Goal: Find specific page/section: Find specific page/section

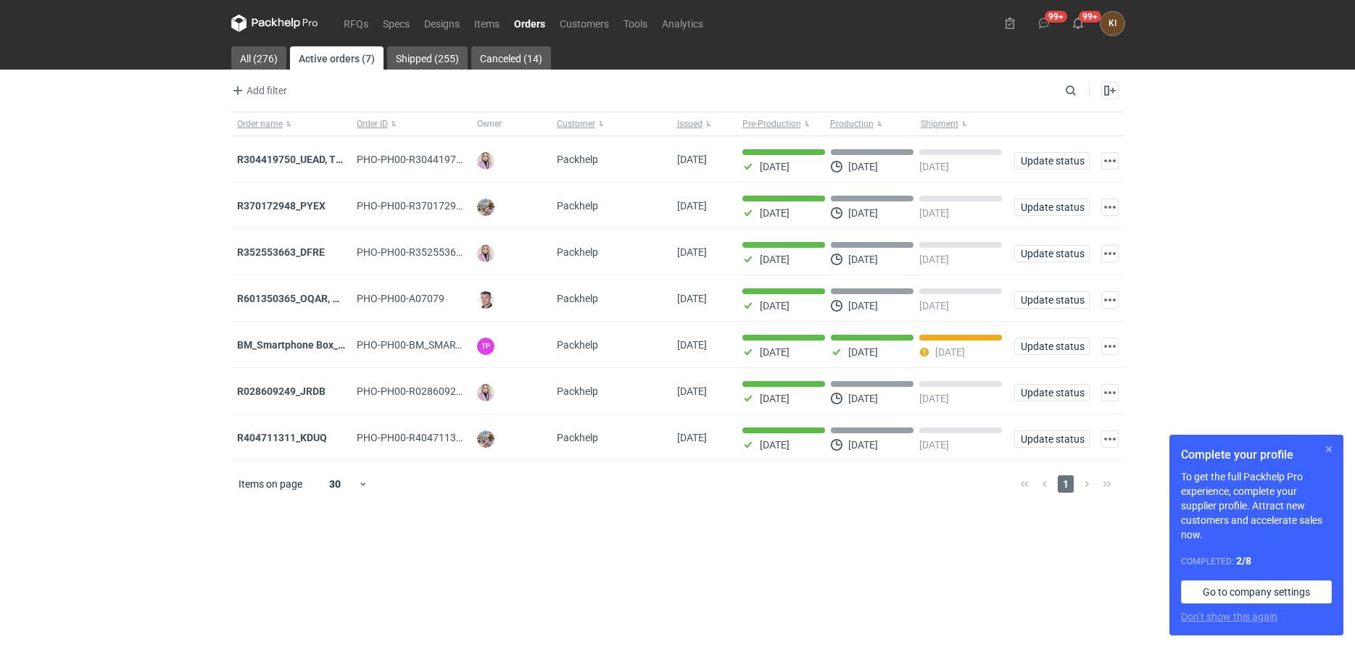
click at [1327, 449] on button "button" at bounding box center [1328, 449] width 17 height 17
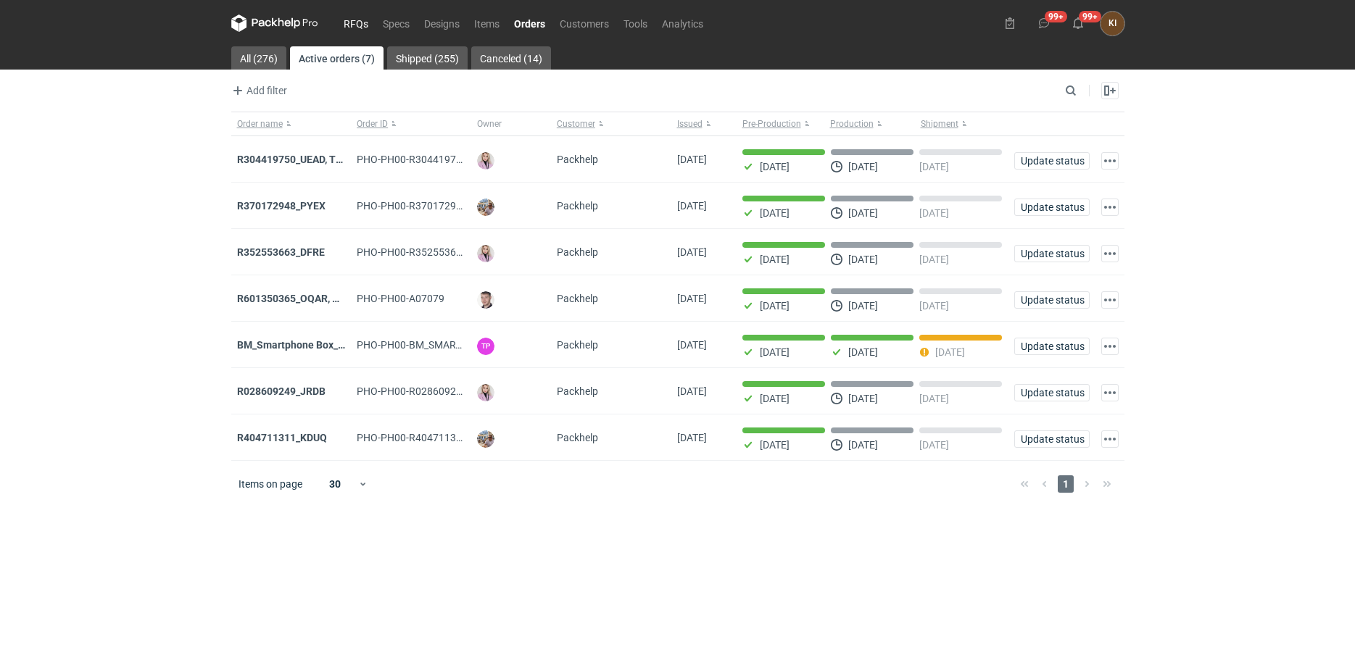
click at [356, 22] on link "RFQs" at bounding box center [355, 22] width 39 height 17
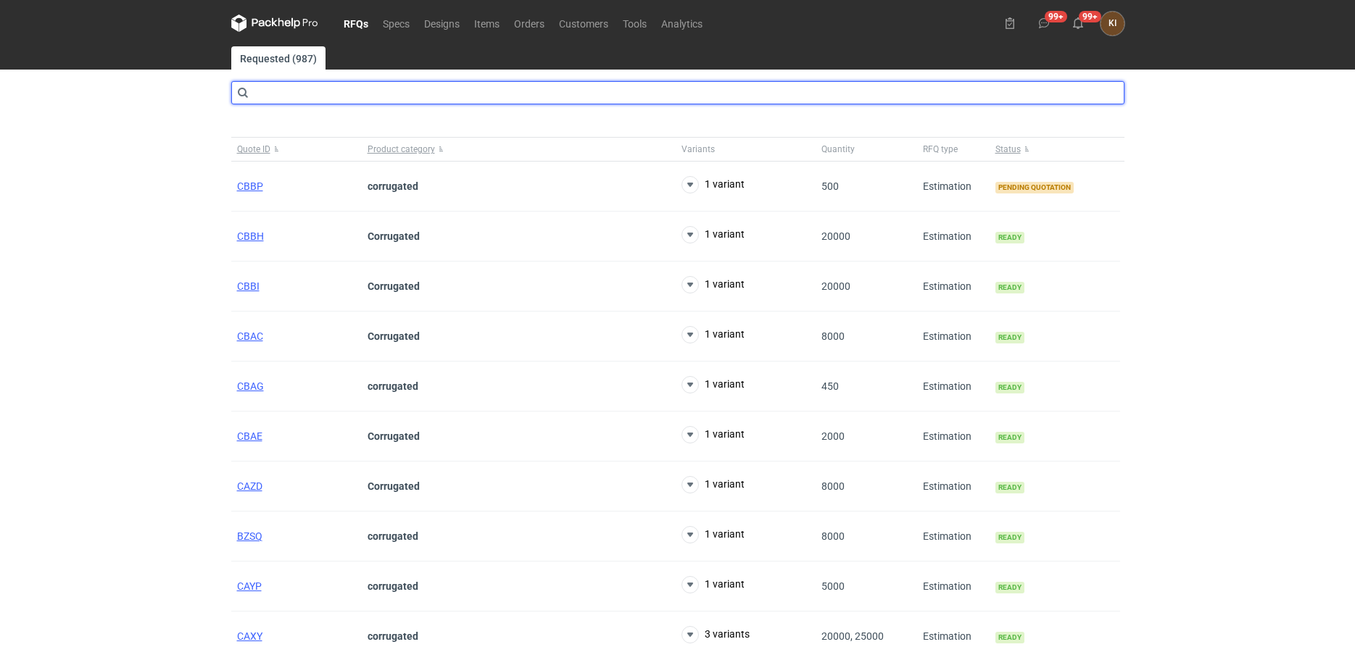
click at [320, 86] on input "text" at bounding box center [677, 92] width 893 height 23
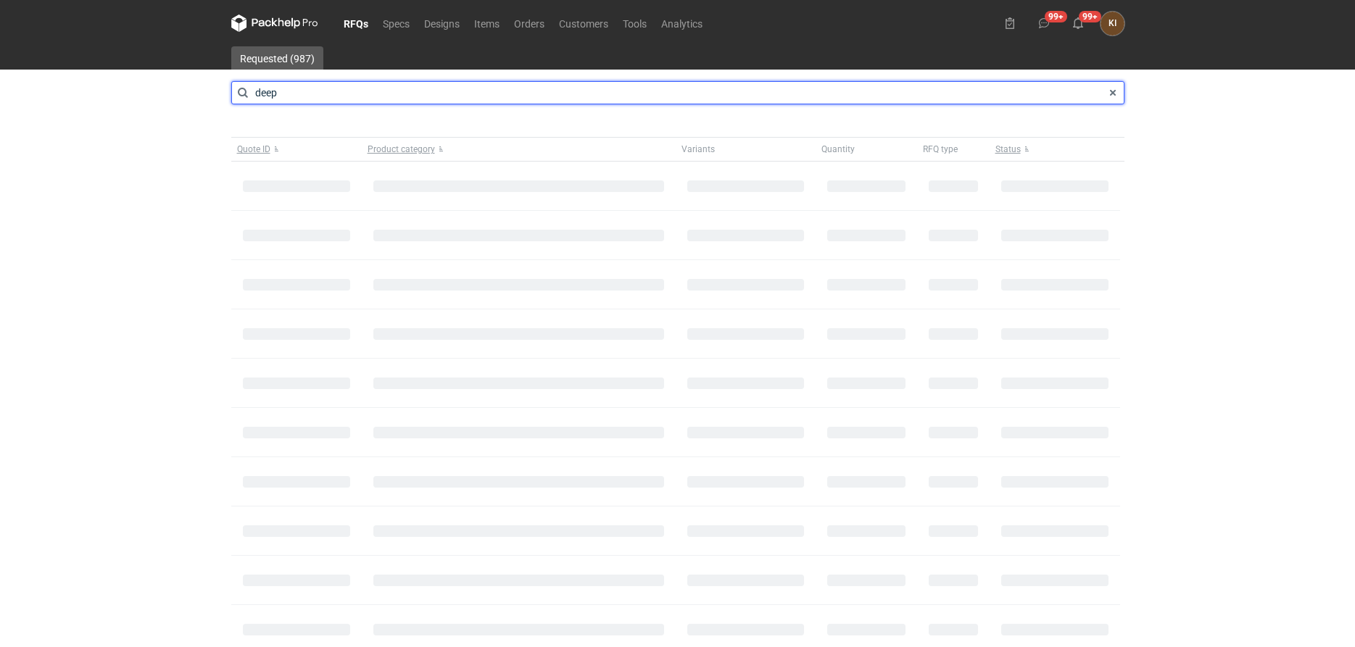
type input "deep"
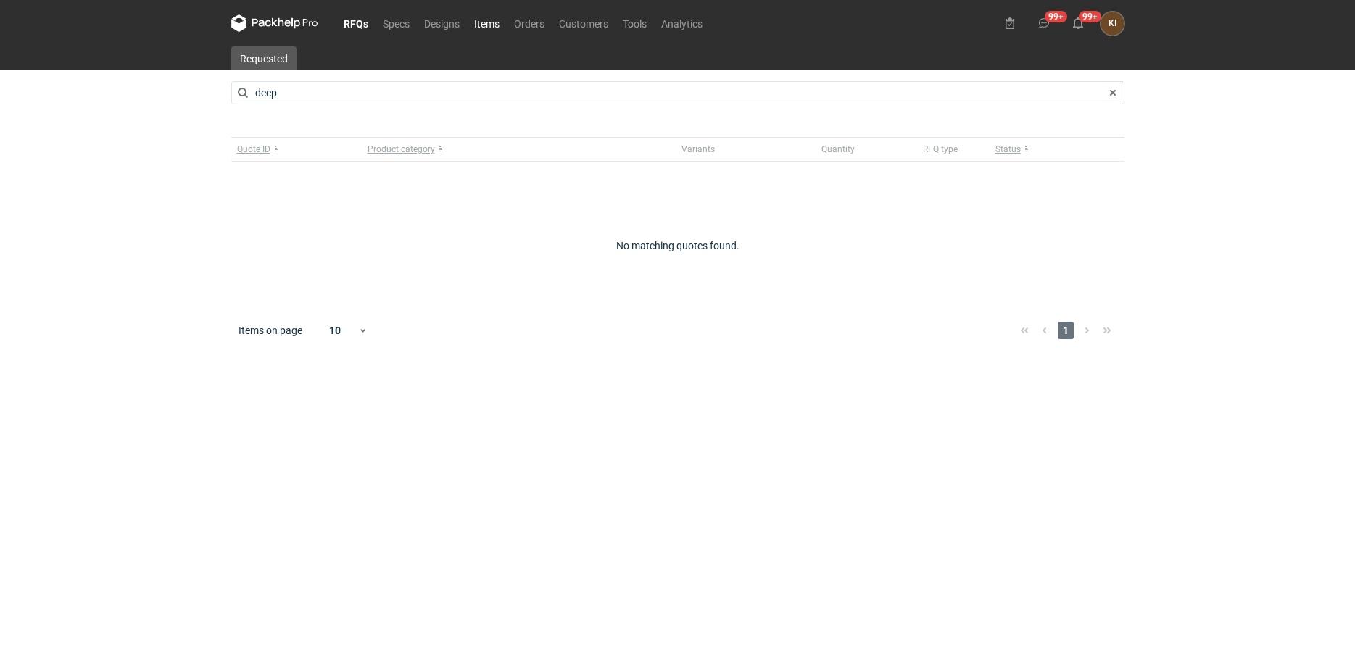
click at [489, 20] on link "Items" at bounding box center [487, 22] width 40 height 17
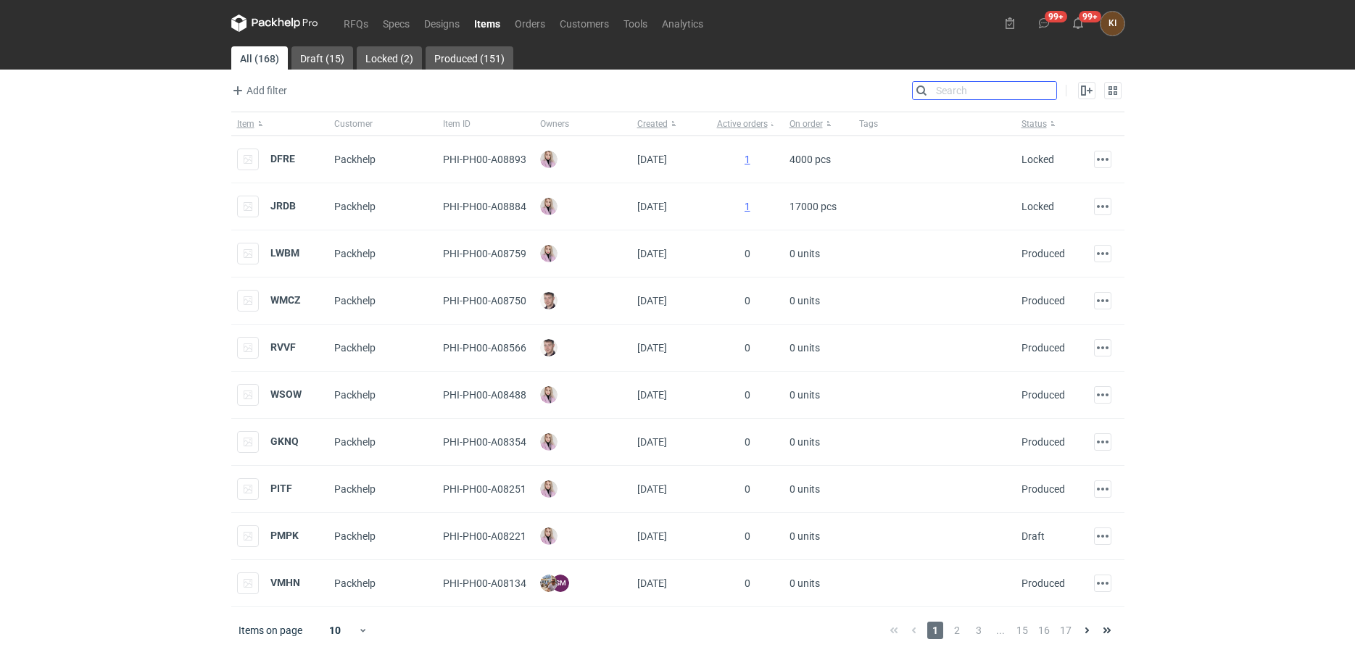
click at [1045, 87] on input "Search" at bounding box center [985, 90] width 144 height 17
type input "deep"
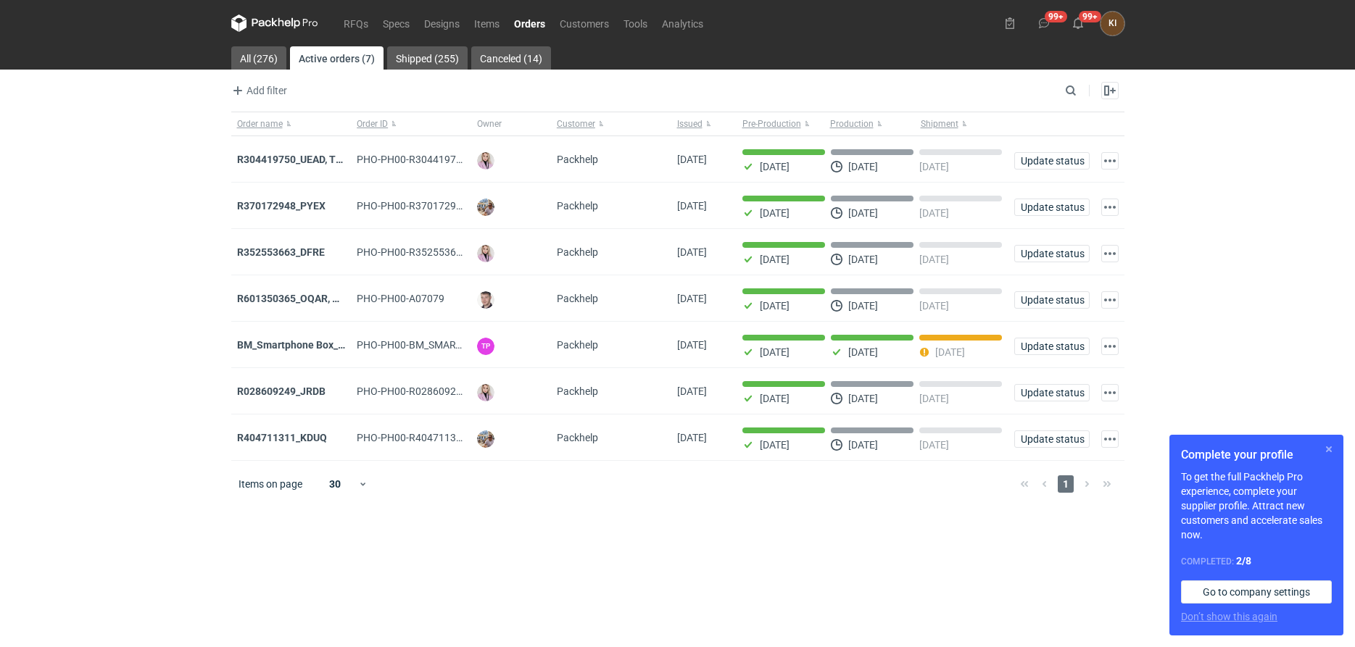
click at [1334, 450] on button "button" at bounding box center [1328, 449] width 17 height 17
